Goal: Task Accomplishment & Management: Manage account settings

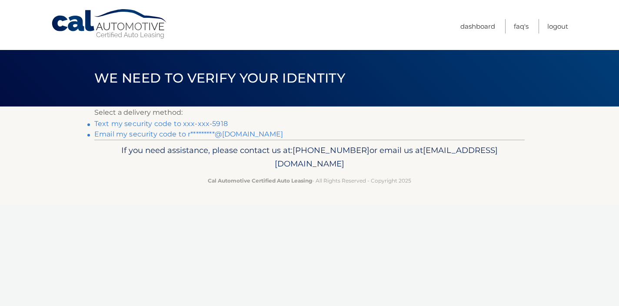
click at [165, 122] on link "Text my security code to xxx-xxx-5918" at bounding box center [161, 124] width 134 height 8
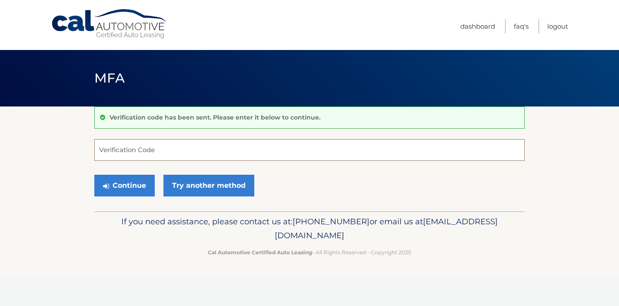
click at [168, 147] on input "Verification Code" at bounding box center [309, 150] width 431 height 22
type input "214792"
click at [94, 175] on button "Continue" at bounding box center [124, 186] width 60 height 22
click at [141, 188] on button "Continue" at bounding box center [124, 186] width 60 height 22
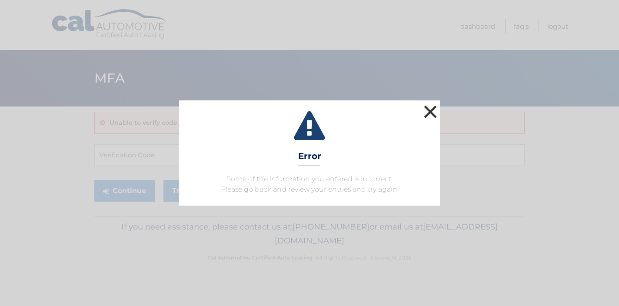
click at [425, 117] on button "×" at bounding box center [430, 111] width 17 height 17
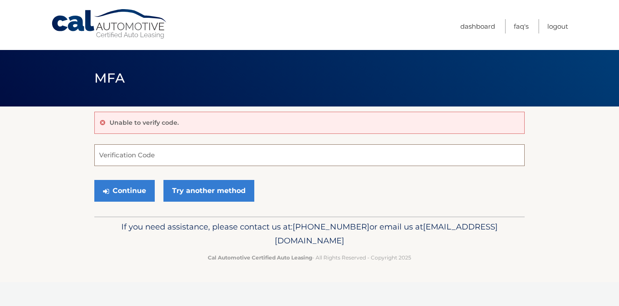
click at [297, 162] on input "Verification Code" at bounding box center [309, 155] width 431 height 22
type input "214792"
click at [124, 200] on button "Continue" at bounding box center [124, 191] width 60 height 22
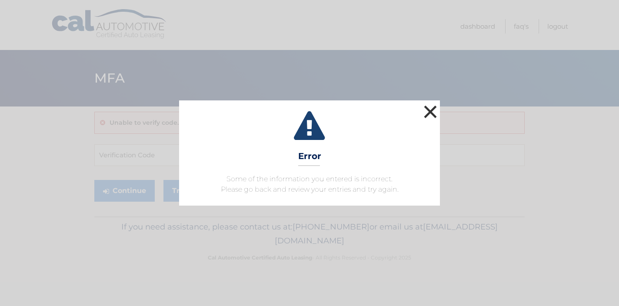
click at [430, 110] on button "×" at bounding box center [430, 111] width 17 height 17
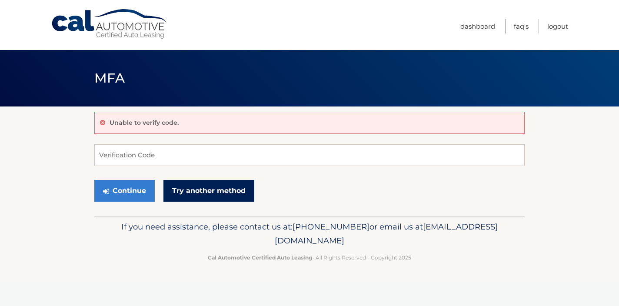
click at [213, 189] on link "Try another method" at bounding box center [209, 191] width 91 height 22
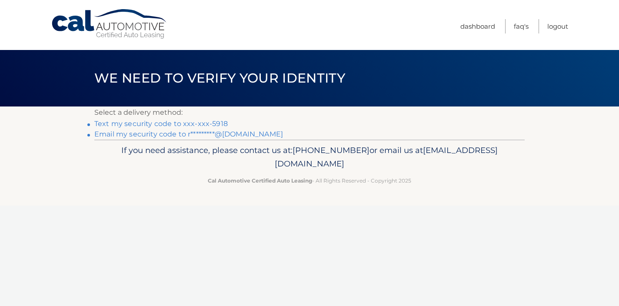
click at [216, 136] on link "Email my security code to r*********@gmail.com" at bounding box center [188, 134] width 189 height 8
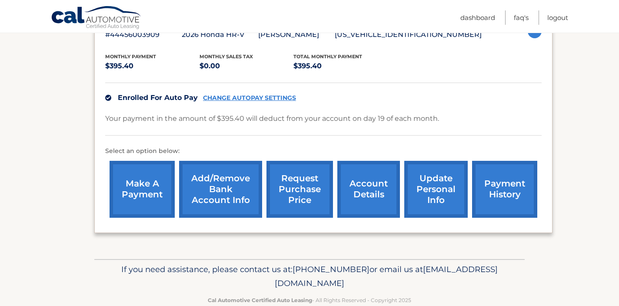
scroll to position [170, 0]
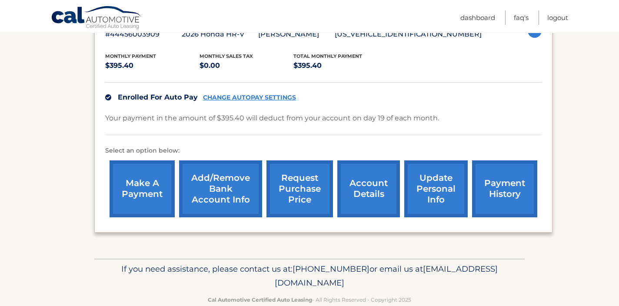
click at [507, 181] on link "payment history" at bounding box center [504, 189] width 65 height 57
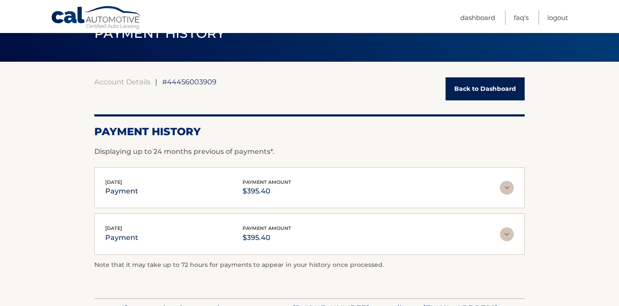
scroll to position [56, 0]
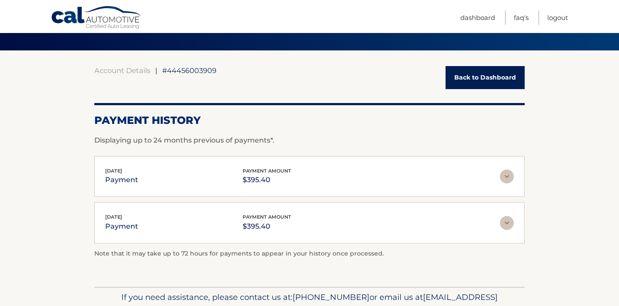
click at [511, 176] on img at bounding box center [507, 177] width 14 height 14
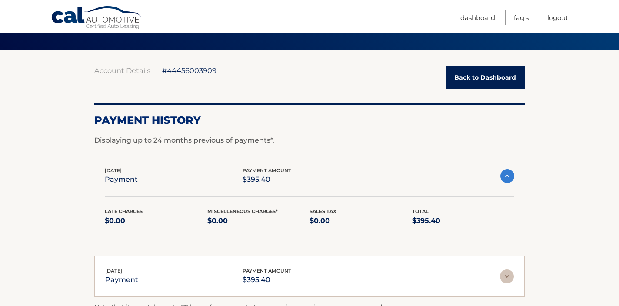
click at [512, 177] on img at bounding box center [508, 176] width 14 height 14
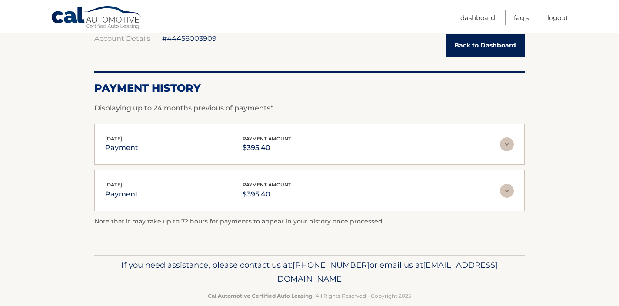
scroll to position [85, 0]
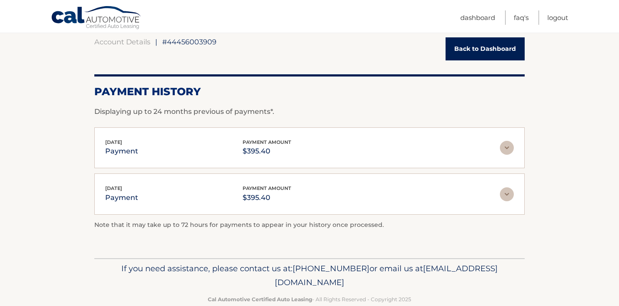
click at [489, 43] on link "Back to Dashboard" at bounding box center [485, 48] width 79 height 23
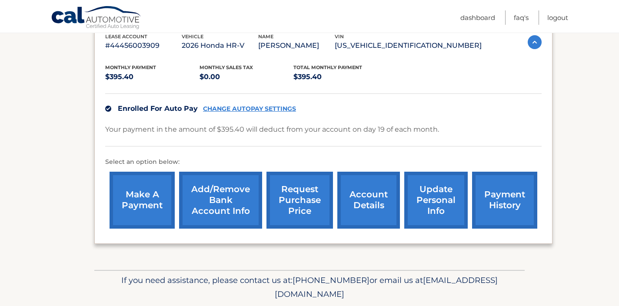
scroll to position [160, 0]
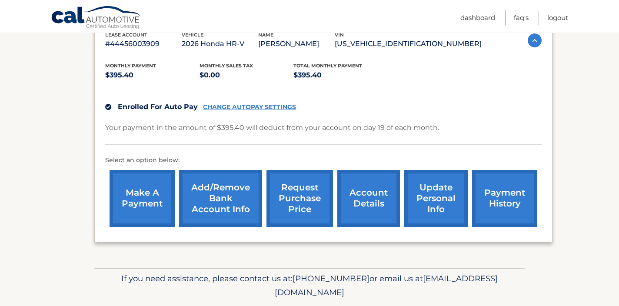
click at [291, 104] on link "CHANGE AUTOPAY SETTINGS" at bounding box center [249, 107] width 93 height 7
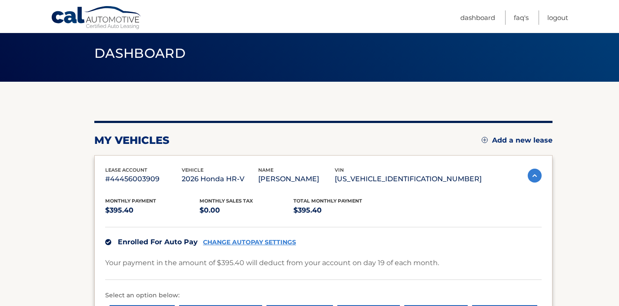
scroll to position [0, 0]
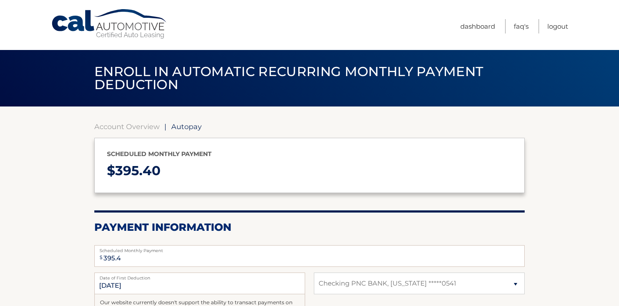
select select "MjRiMmQ4MTUtYmQ5My00ZGEyLTk4NGItNjhmNjNjNDIwZTE1"
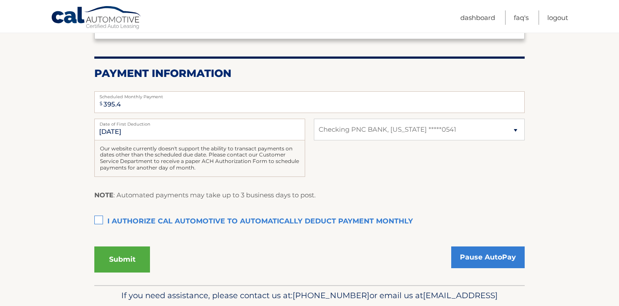
scroll to position [159, 0]
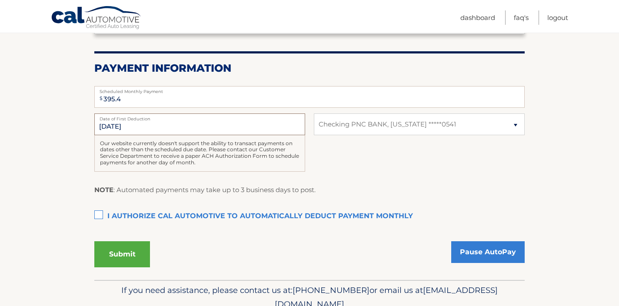
click at [266, 127] on input "[DATE]" at bounding box center [199, 125] width 211 height 22
